Goal: Task Accomplishment & Management: Manage account settings

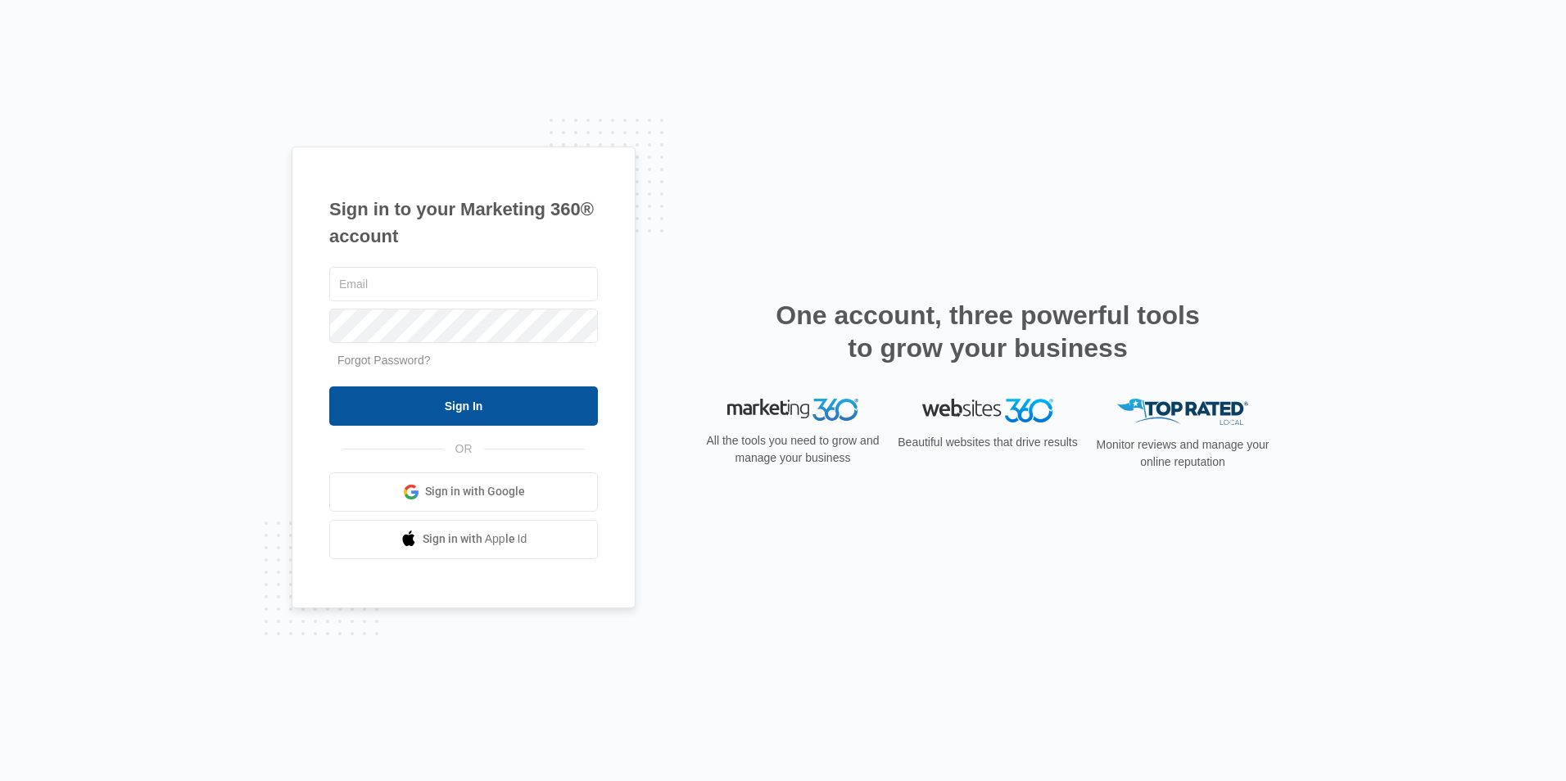
type input "[EMAIL_ADDRESS][DOMAIN_NAME]"
click at [454, 400] on input "Sign In" at bounding box center [463, 406] width 269 height 39
